Goal: Information Seeking & Learning: Check status

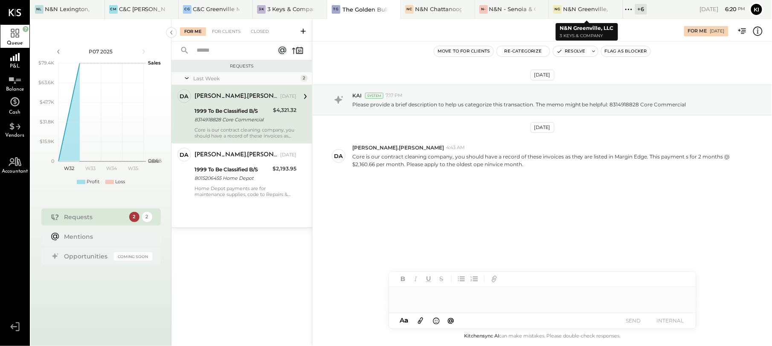
drag, startPoint x: 628, startPoint y: 4, endPoint x: 632, endPoint y: 21, distance: 17.6
click at [628, 4] on icon at bounding box center [628, 9] width 11 height 11
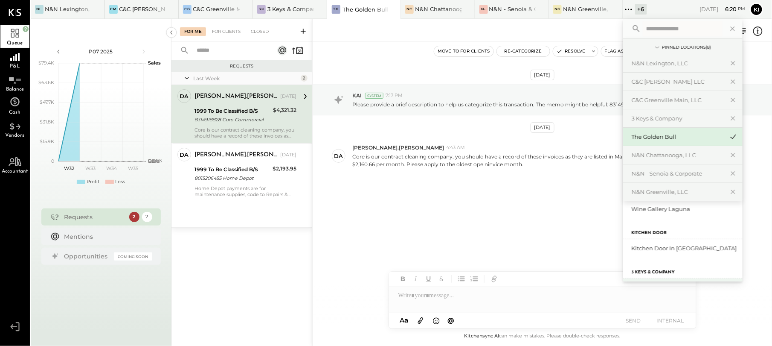
scroll to position [163, 0]
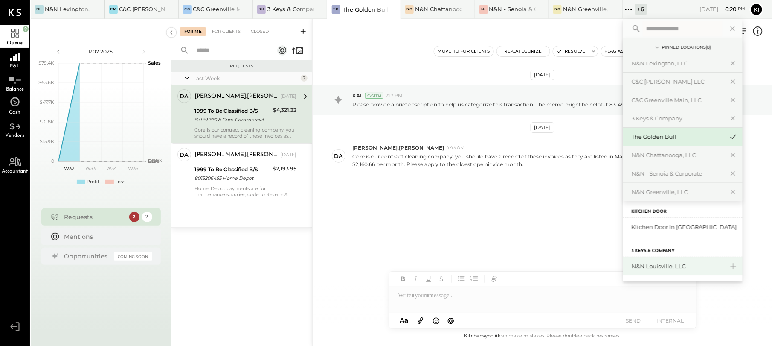
click at [678, 267] on div "N&N Louisville, LLC" at bounding box center [678, 266] width 92 height 8
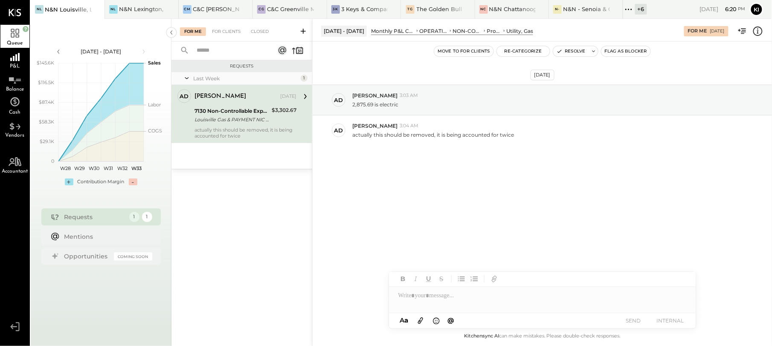
click at [261, 123] on div "Louisville Gas & PAYMENT NIC AND [PERSON_NAME] LEXING" at bounding box center [232, 119] width 75 height 9
click at [224, 32] on div "For Clients" at bounding box center [226, 31] width 37 height 9
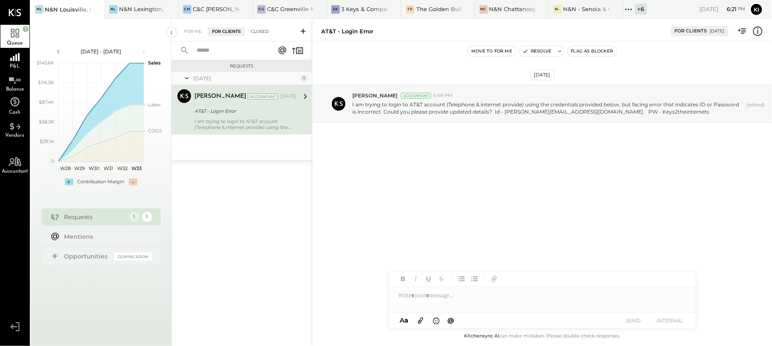
click at [259, 28] on div "Closed" at bounding box center [260, 31] width 26 height 9
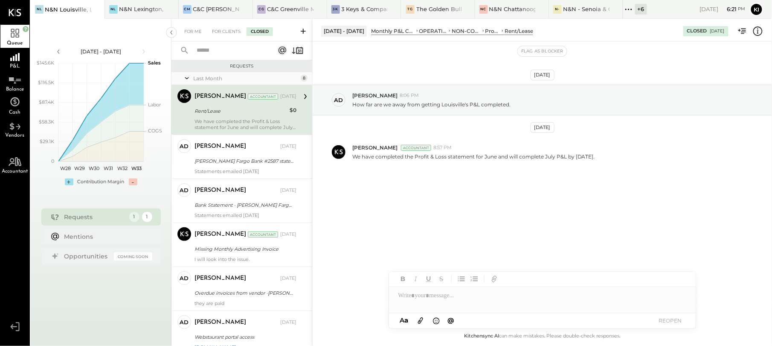
click at [254, 116] on div "Kinjal Chauhan Accountant Jul 14, 2025 Rent/Lease $0 We have completed the Prof…" at bounding box center [246, 109] width 102 height 41
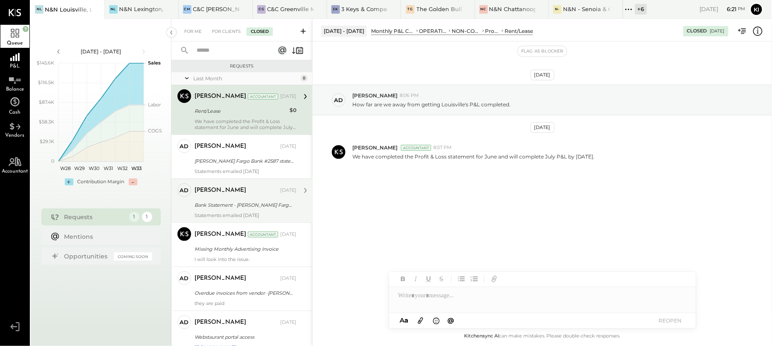
click at [233, 205] on div "Bank Statement - [PERSON_NAME] Fargo # 2587 for [DATE]." at bounding box center [244, 205] width 99 height 9
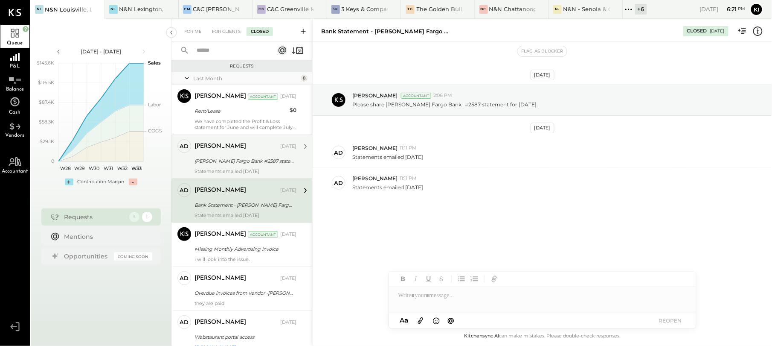
click at [240, 163] on div "[PERSON_NAME] Fargo Bank #2587 statement for [DATE]." at bounding box center [244, 161] width 99 height 9
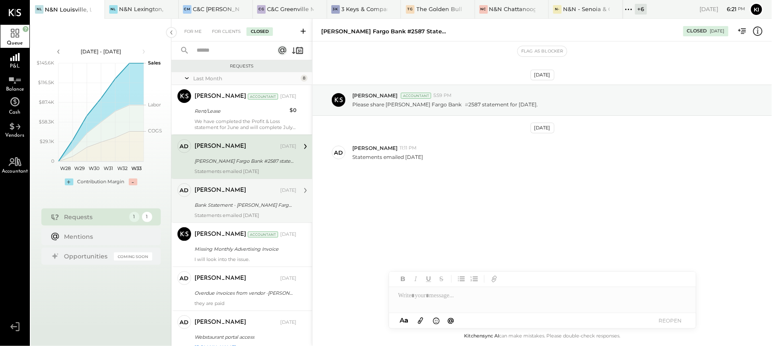
click at [229, 203] on div "Bank Statement - [PERSON_NAME] Fargo # 2587 for [DATE]." at bounding box center [244, 205] width 99 height 9
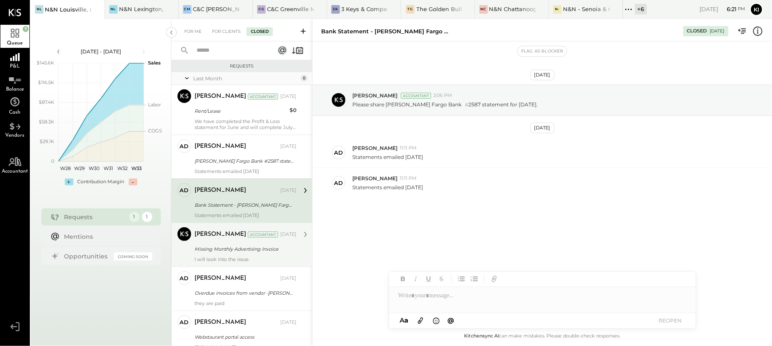
click at [236, 252] on div "Missing Monthly Advertising Invoice" at bounding box center [244, 248] width 99 height 9
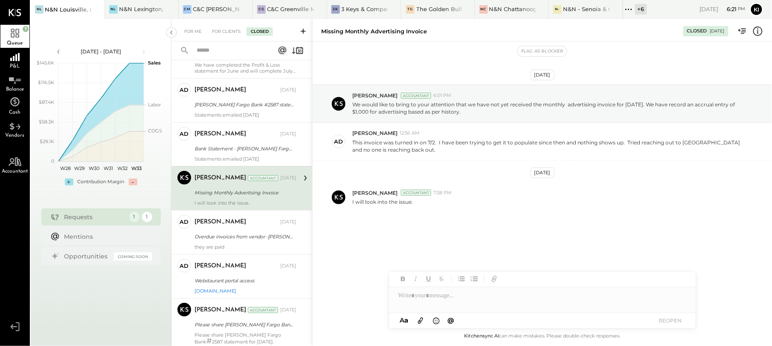
scroll to position [57, 0]
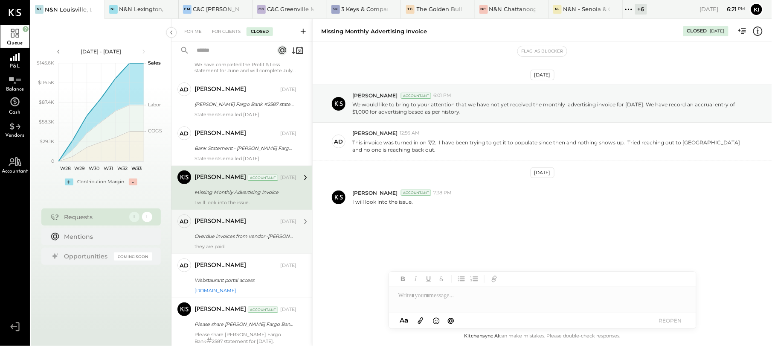
click at [241, 246] on div "they are paid" at bounding box center [246, 246] width 102 height 6
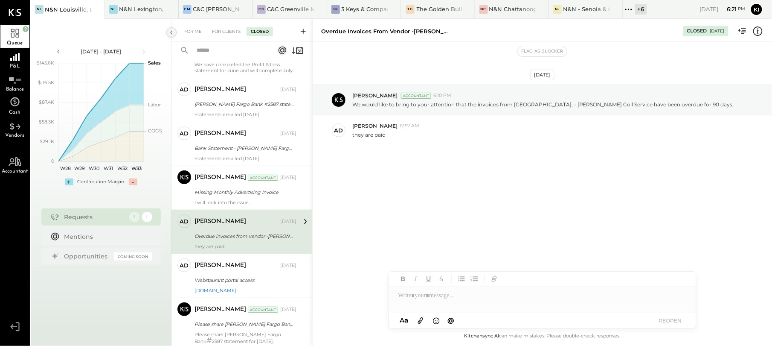
click at [169, 35] on icon at bounding box center [171, 32] width 9 height 15
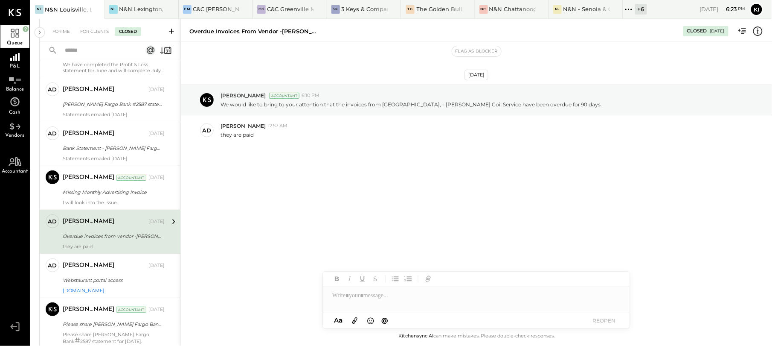
click at [167, 31] on icon at bounding box center [171, 31] width 9 height 9
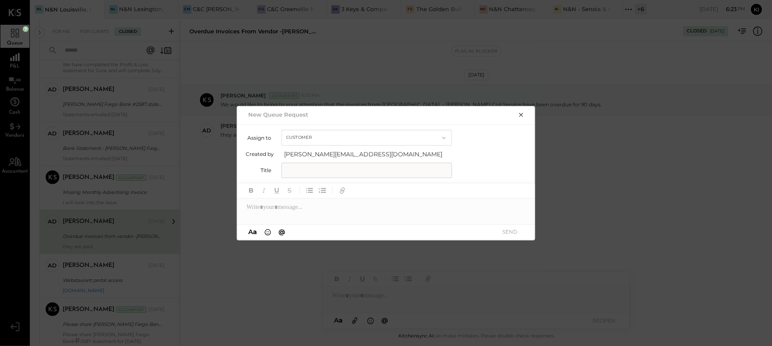
click at [413, 169] on input "text" at bounding box center [367, 170] width 171 height 15
paste input "**********"
type input "**********"
click at [309, 215] on div at bounding box center [386, 206] width 299 height 17
paste div
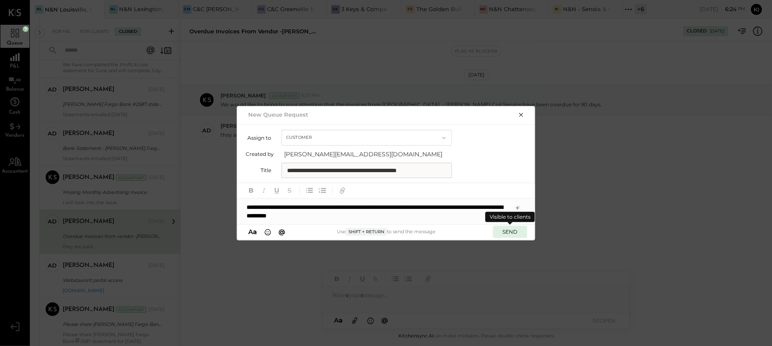
click at [510, 232] on button "SEND" at bounding box center [510, 232] width 34 height 12
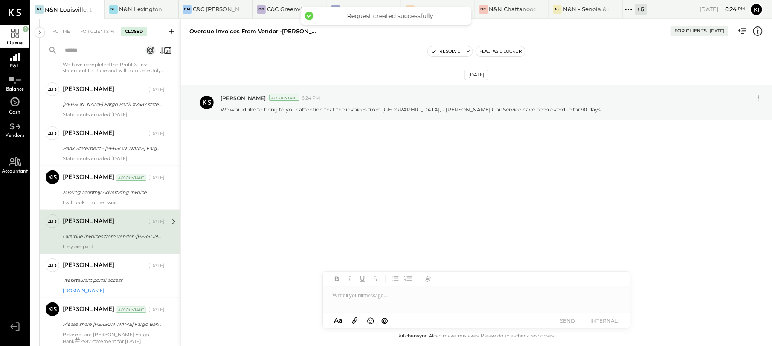
scroll to position [84, 0]
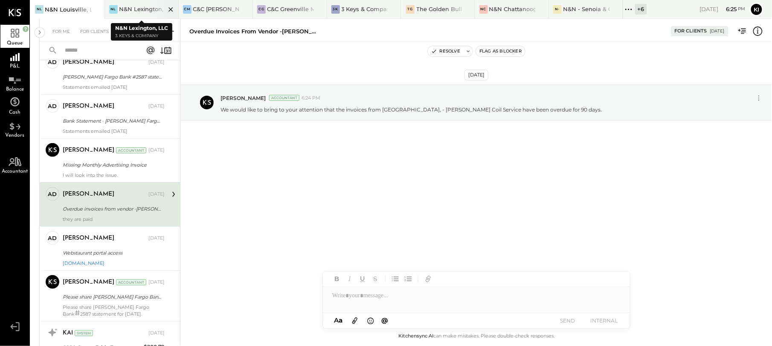
click at [141, 12] on div "N&N Lexington, LLC" at bounding box center [142, 9] width 47 height 8
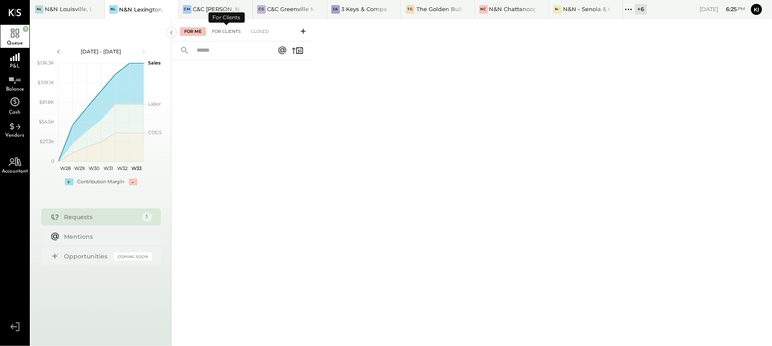
click at [235, 31] on div "For Clients" at bounding box center [226, 31] width 37 height 9
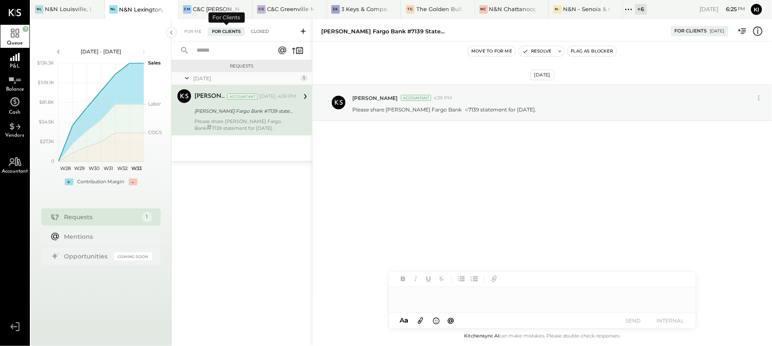
click at [267, 35] on div "Closed" at bounding box center [260, 31] width 26 height 9
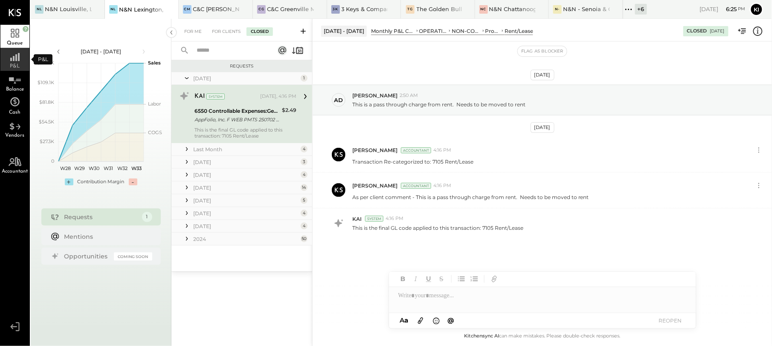
click at [17, 67] on span "P&L" at bounding box center [15, 66] width 10 height 5
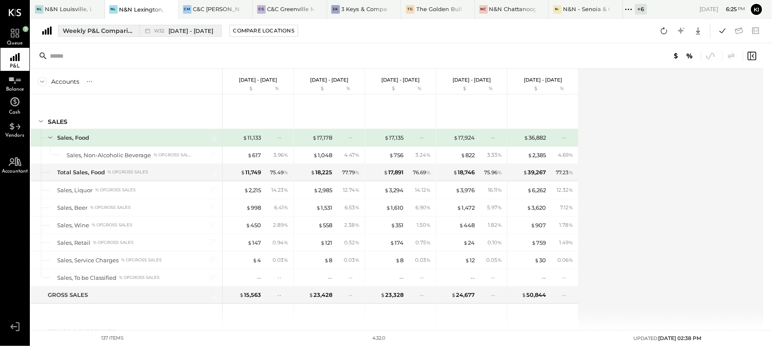
click at [148, 34] on icon at bounding box center [147, 30] width 9 height 9
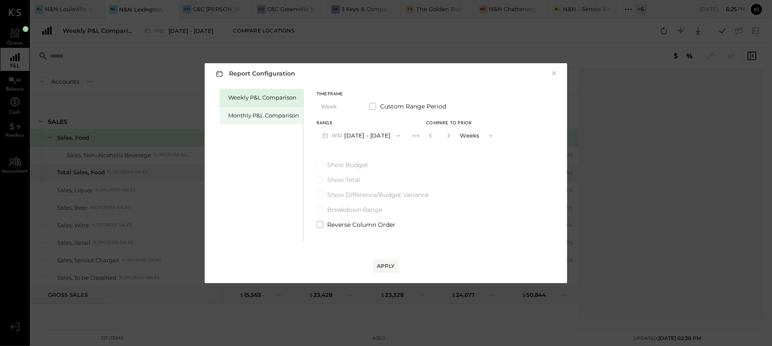
click at [251, 116] on div "Monthly P&L Comparison" at bounding box center [263, 115] width 71 height 8
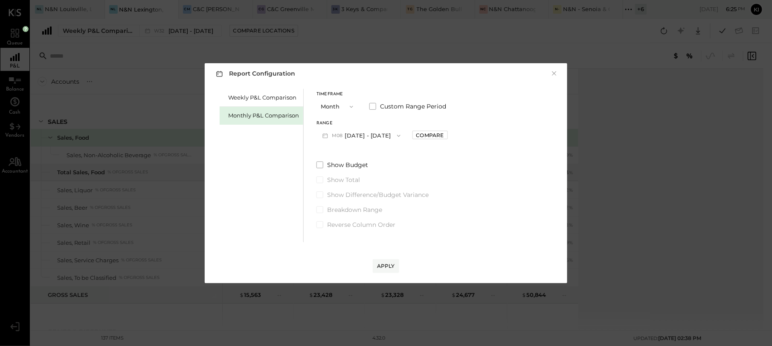
click at [372, 137] on button "M08 Aug 1 - 31, 2025" at bounding box center [362, 136] width 90 height 16
click at [369, 159] on div "M07 Jul 1 - 31, 2025" at bounding box center [365, 155] width 97 height 18
click at [390, 265] on div "Apply" at bounding box center [386, 265] width 18 height 7
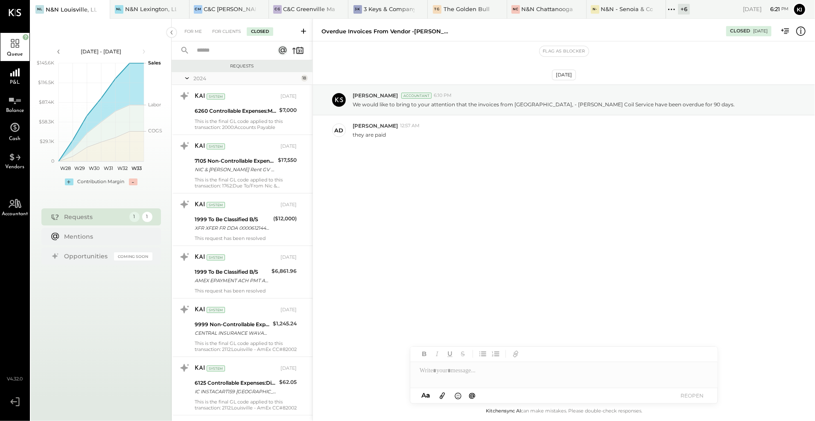
scroll to position [756, 0]
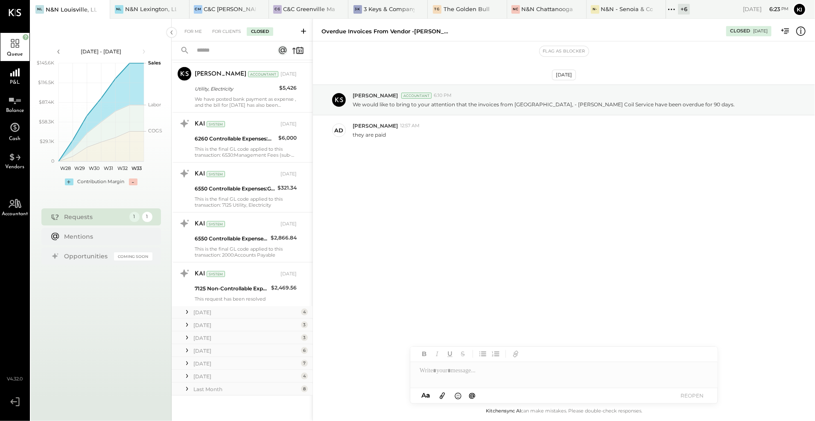
click at [369, 30] on div "Overdue invoices from vendor -[PERSON_NAME] Coil Service" at bounding box center [385, 31] width 128 height 8
drag, startPoint x: 369, startPoint y: 30, endPoint x: 405, endPoint y: 149, distance: 124.3
click at [405, 145] on div "ad [PERSON_NAME][DEMOGRAPHIC_DATA]:57 AM they are paid" at bounding box center [564, 130] width 502 height 30
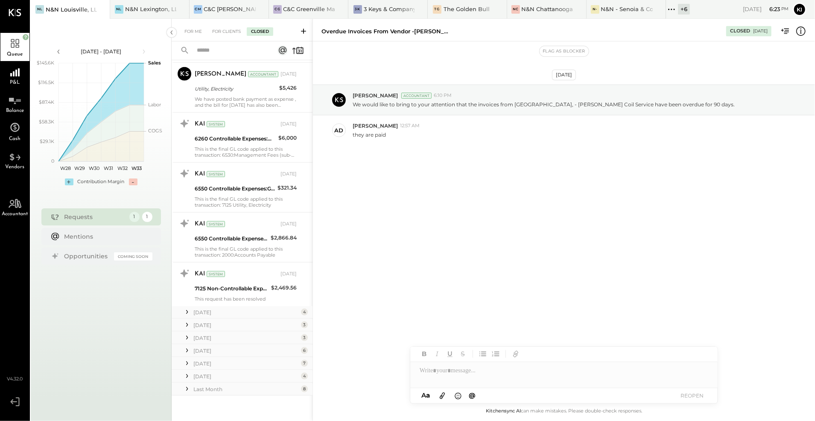
click at [388, 33] on div "Overdue invoices from vendor -[PERSON_NAME] Coil Service" at bounding box center [385, 31] width 128 height 8
copy div "Overdue invoices from vendor -[PERSON_NAME] Coil Service"
click at [433, 106] on p "We would like to bring to your attention that the invoices from [GEOGRAPHIC_DAT…" at bounding box center [543, 104] width 382 height 7
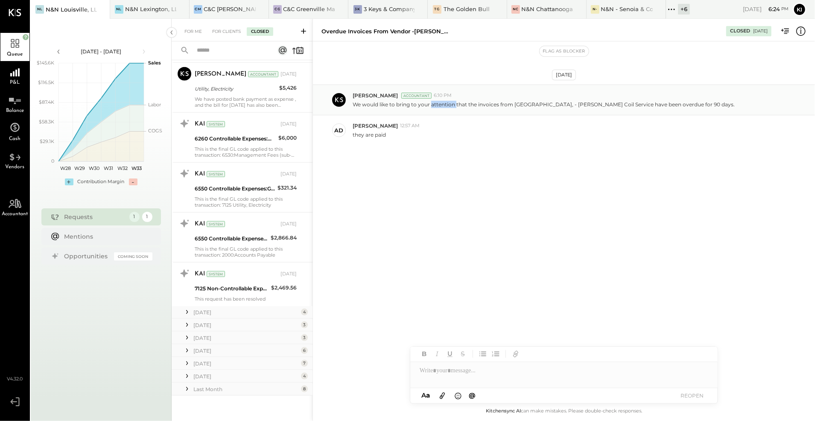
click at [433, 106] on p "We would like to bring to your attention that the invoices from [GEOGRAPHIC_DAT…" at bounding box center [543, 104] width 382 height 7
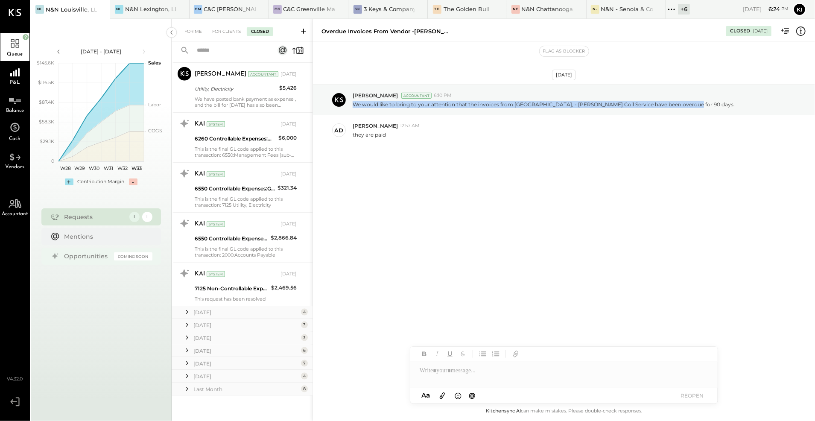
copy p "We would like to bring to your attention that the invoices from [GEOGRAPHIC_DAT…"
click at [490, 219] on div "[DATE] [PERSON_NAME] Accountant 6:10 PM We would like to bring to your attentio…" at bounding box center [564, 220] width 502 height 358
